Goal: Navigation & Orientation: Find specific page/section

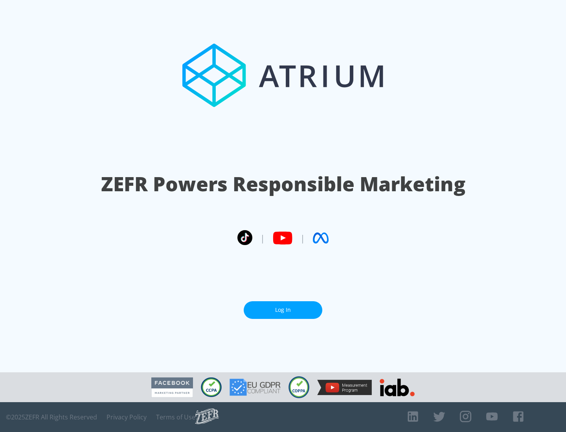
click at [283, 310] on link "Log In" at bounding box center [283, 311] width 79 height 18
